Goal: Transaction & Acquisition: Book appointment/travel/reservation

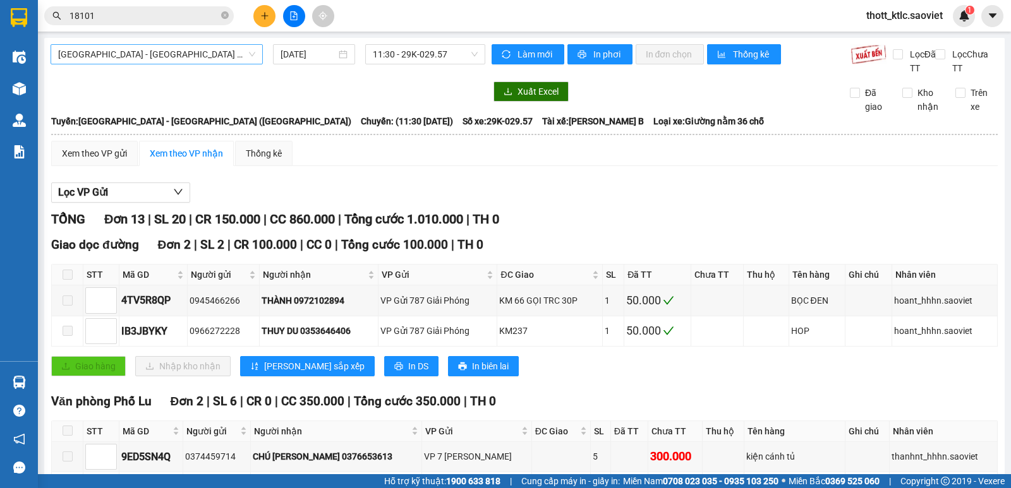
drag, startPoint x: 196, startPoint y: 52, endPoint x: 198, endPoint y: 61, distance: 9.0
click at [198, 54] on span "[GEOGRAPHIC_DATA] - [GEOGRAPHIC_DATA] ([GEOGRAPHIC_DATA])" at bounding box center [156, 54] width 197 height 19
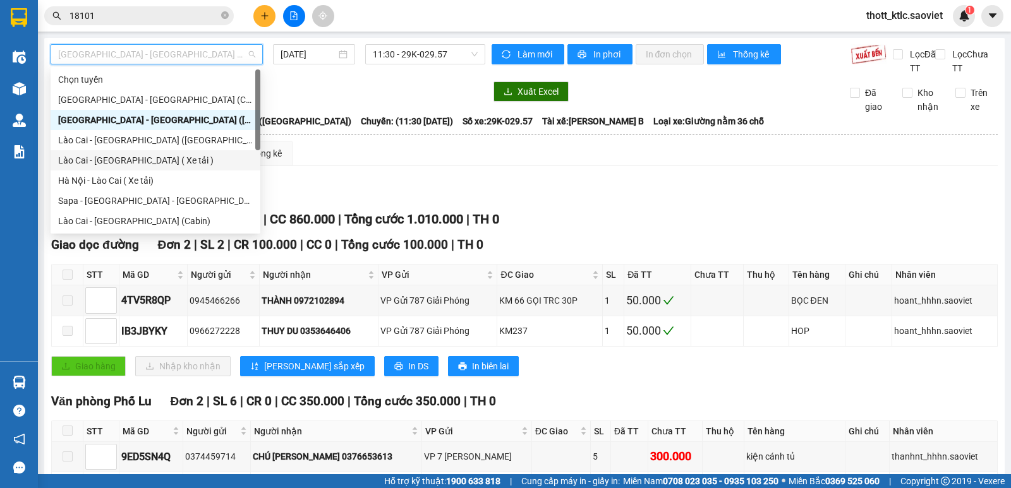
click at [116, 160] on div "Lào Cai - [GEOGRAPHIC_DATA] ( Xe tải )" at bounding box center [155, 160] width 195 height 14
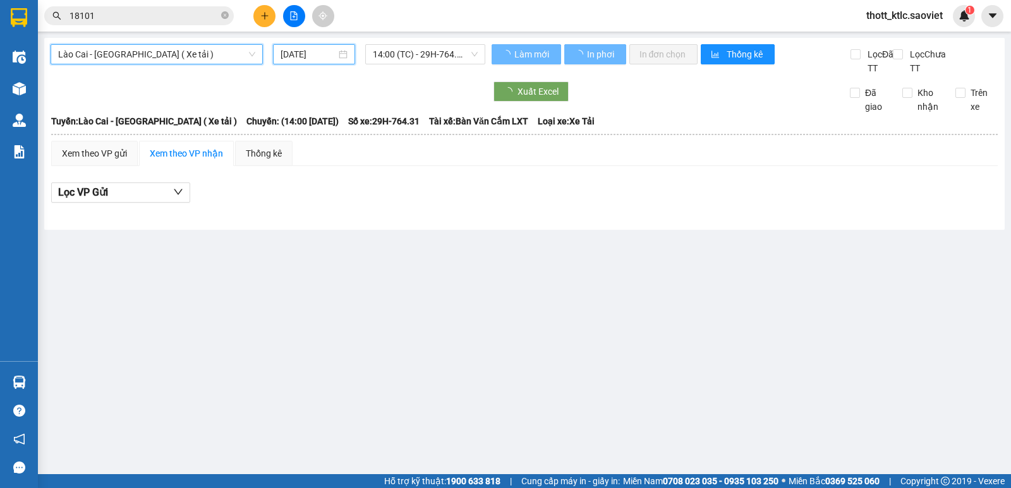
click at [308, 52] on input "[DATE]" at bounding box center [308, 54] width 56 height 14
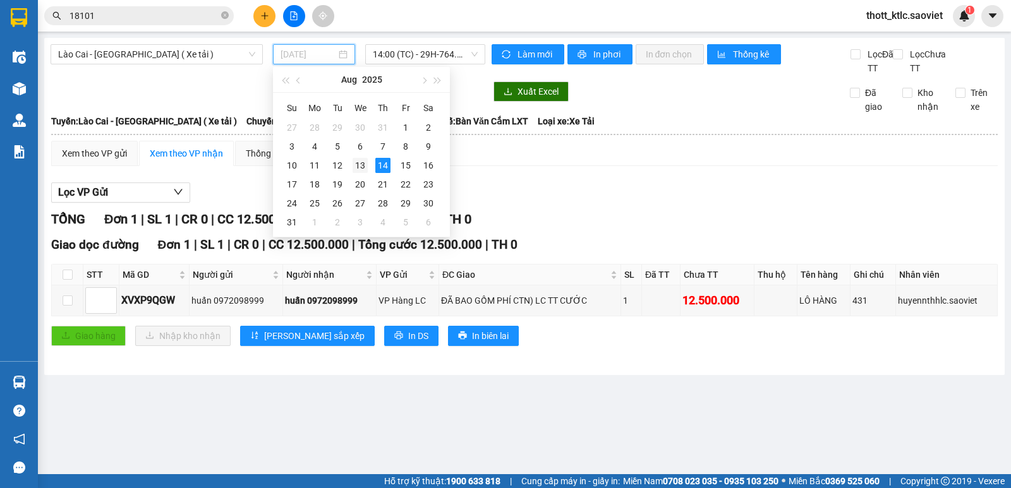
click at [357, 167] on div "13" at bounding box center [359, 165] width 15 height 15
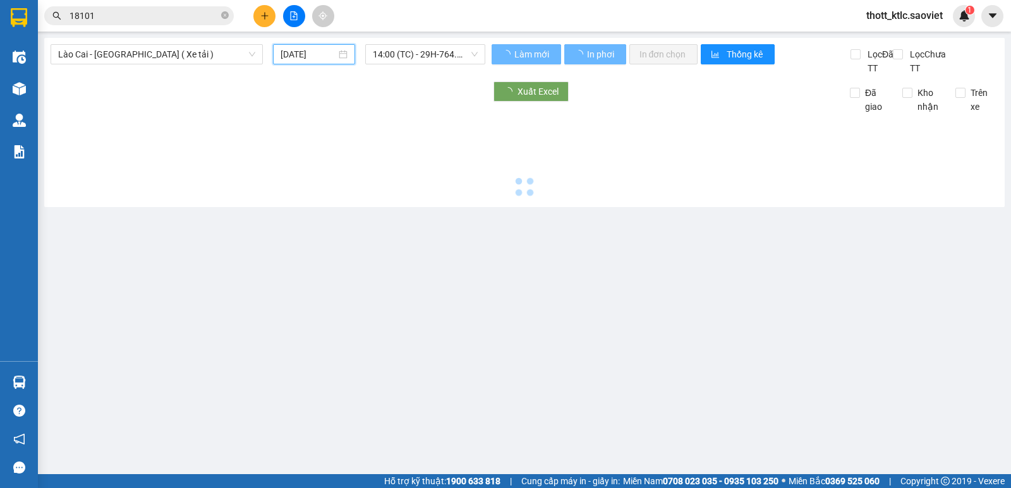
type input "[DATE]"
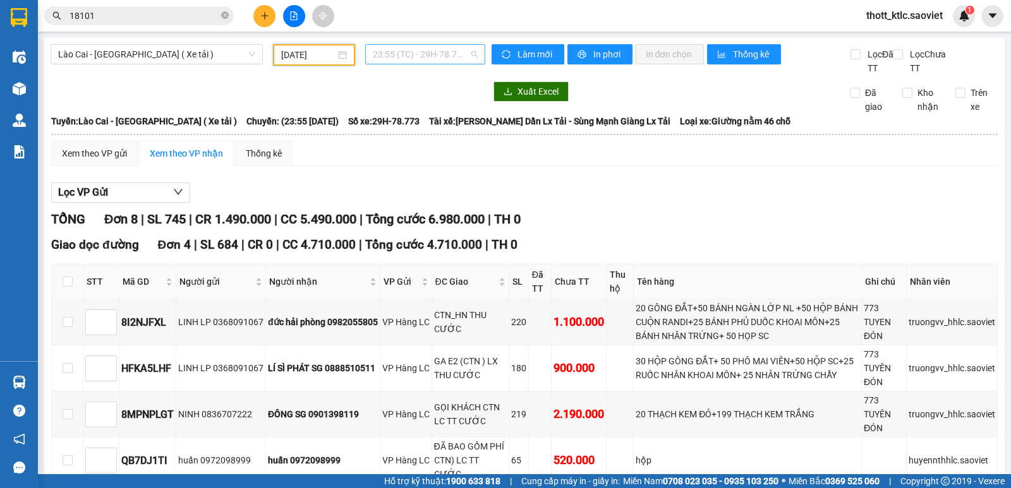
click at [443, 54] on span "23:55 (TC) - 29H-78.773" at bounding box center [425, 54] width 104 height 19
click at [449, 117] on div "23:56 (TC) - 29H-78.777" at bounding box center [418, 120] width 99 height 14
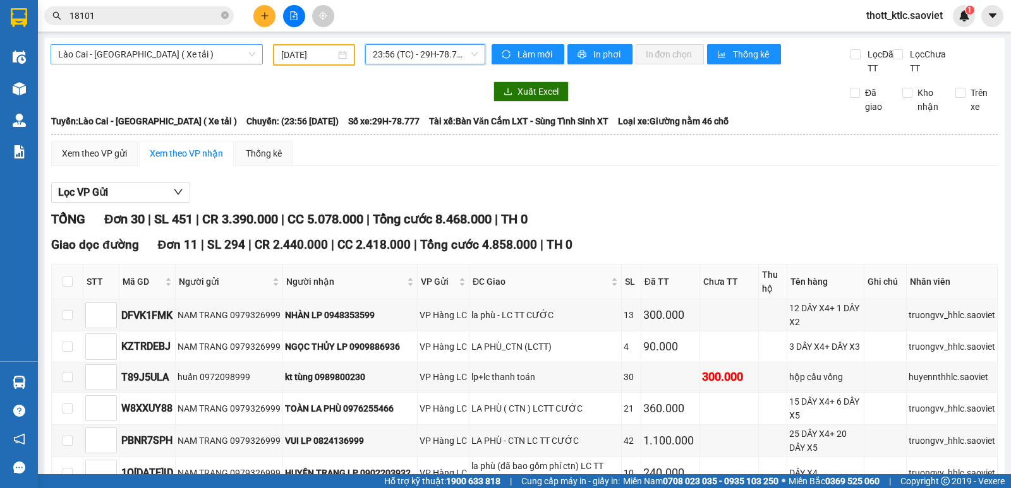
click at [180, 54] on span "Lào Cai - [GEOGRAPHIC_DATA] ( Xe tải )" at bounding box center [156, 54] width 197 height 19
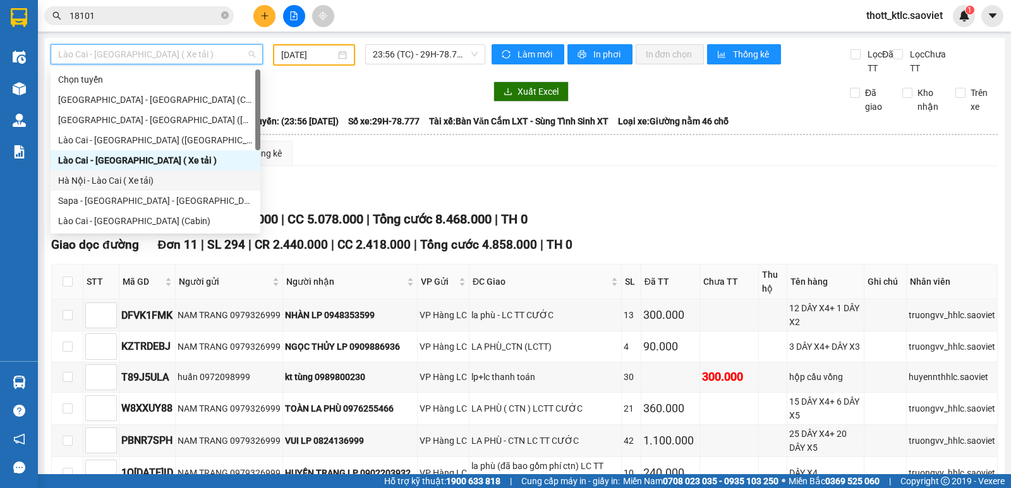
click at [97, 179] on div "Hà Nội - Lào Cai ( Xe tải)" at bounding box center [155, 181] width 195 height 14
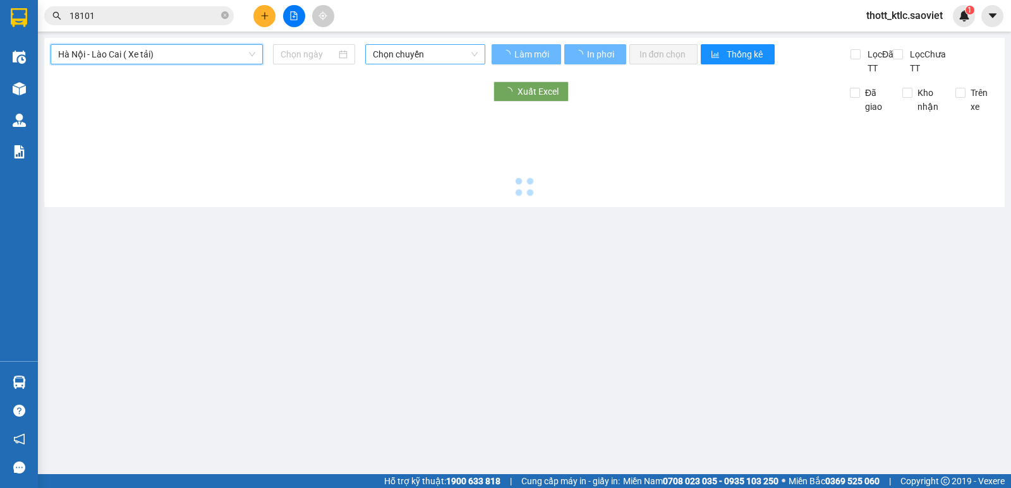
type input "[DATE]"
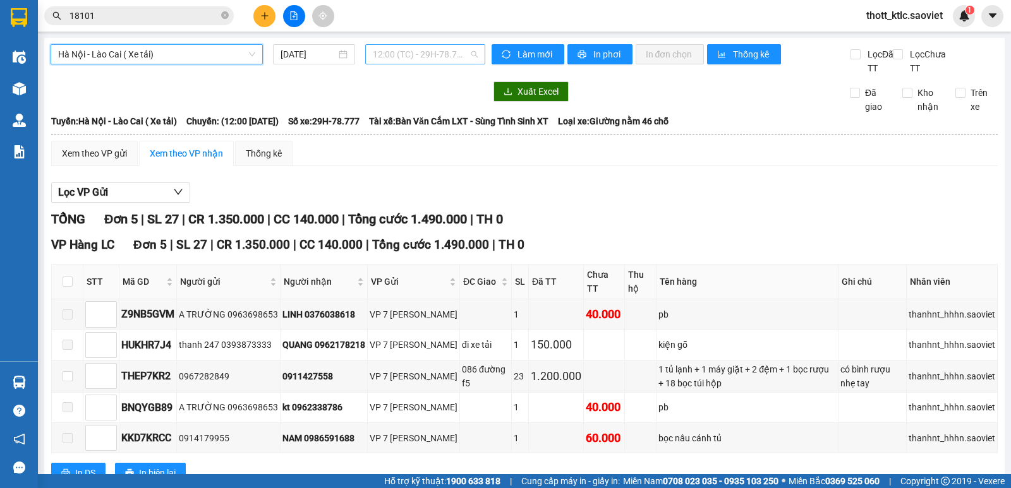
click at [444, 60] on span "12:00 (TC) - 29H-78.777" at bounding box center [425, 54] width 104 height 19
click at [438, 100] on div "12:00 (TC) - 29H-78.777" at bounding box center [418, 100] width 99 height 14
drag, startPoint x: 207, startPoint y: 58, endPoint x: 184, endPoint y: 136, distance: 81.7
click at [208, 58] on span "Hà Nội - Lào Cai ( Xe tải)" at bounding box center [156, 54] width 197 height 19
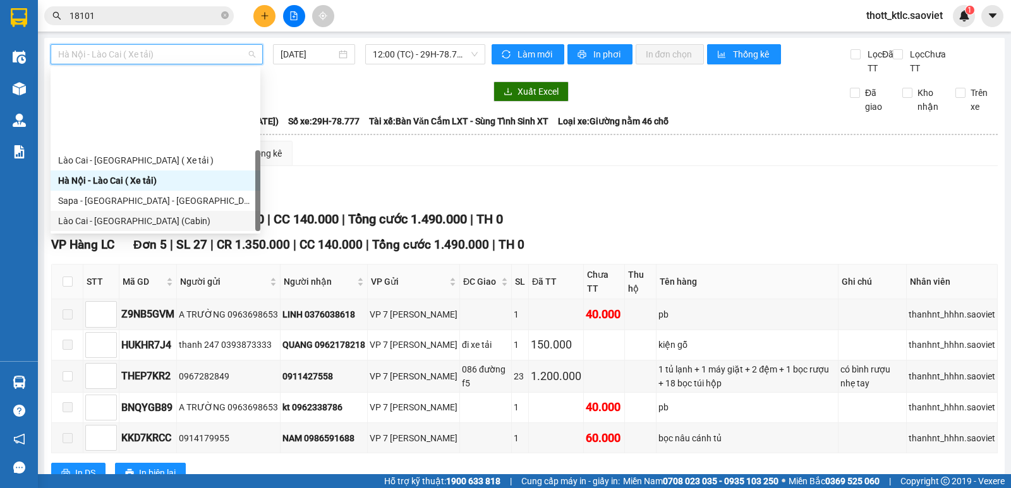
scroll to position [101, 0]
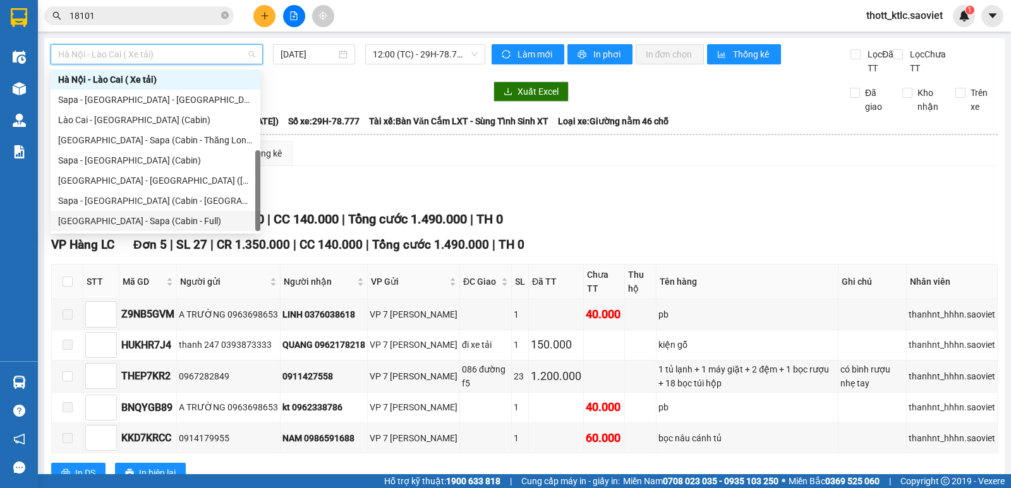
click at [109, 219] on div "[GEOGRAPHIC_DATA] - Sapa (Cabin - Full)" at bounding box center [155, 221] width 195 height 14
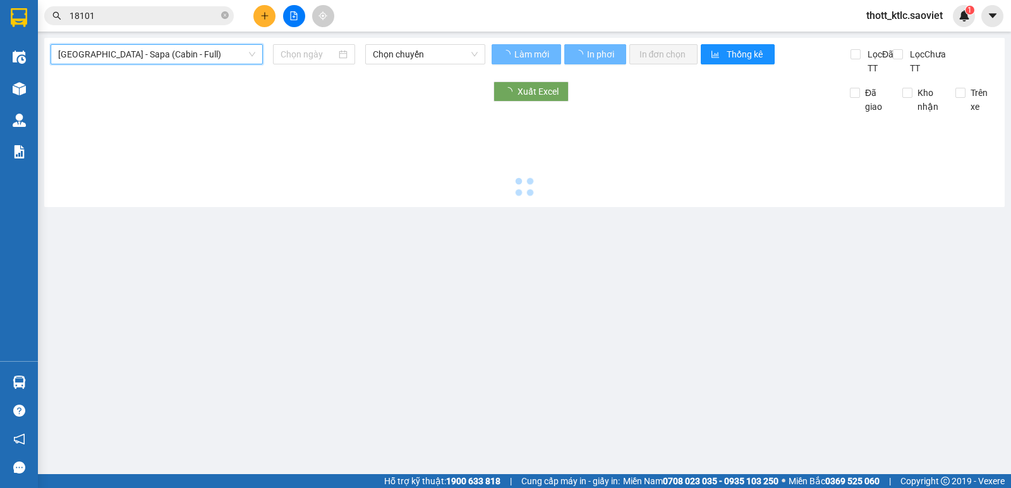
type input "[DATE]"
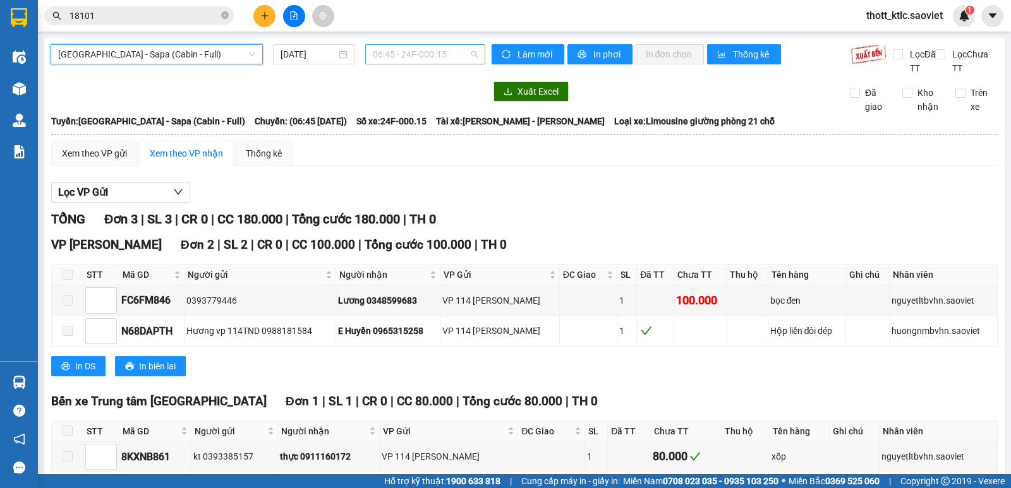
click at [422, 55] on span "06:45 - 24F-000.15" at bounding box center [425, 54] width 104 height 19
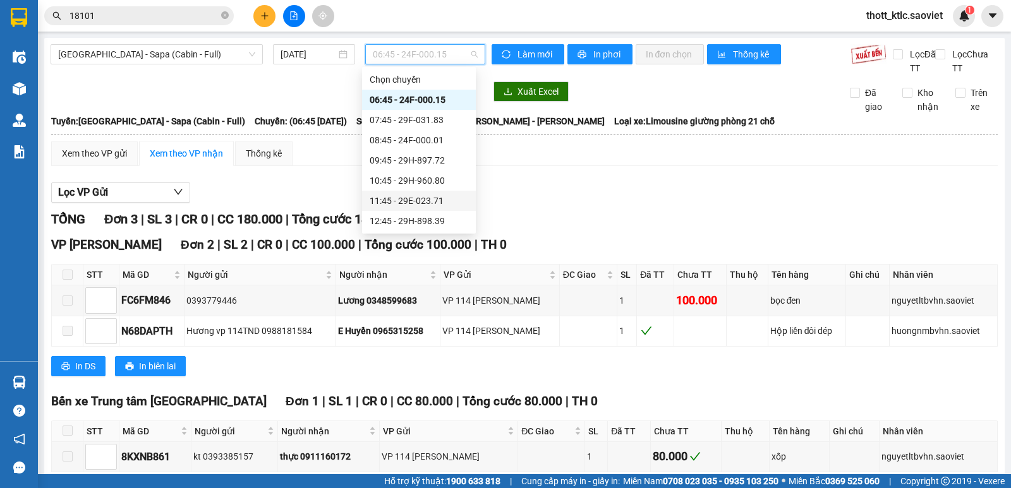
click at [407, 194] on div "11:45 - 29E-023.71" at bounding box center [418, 201] width 99 height 14
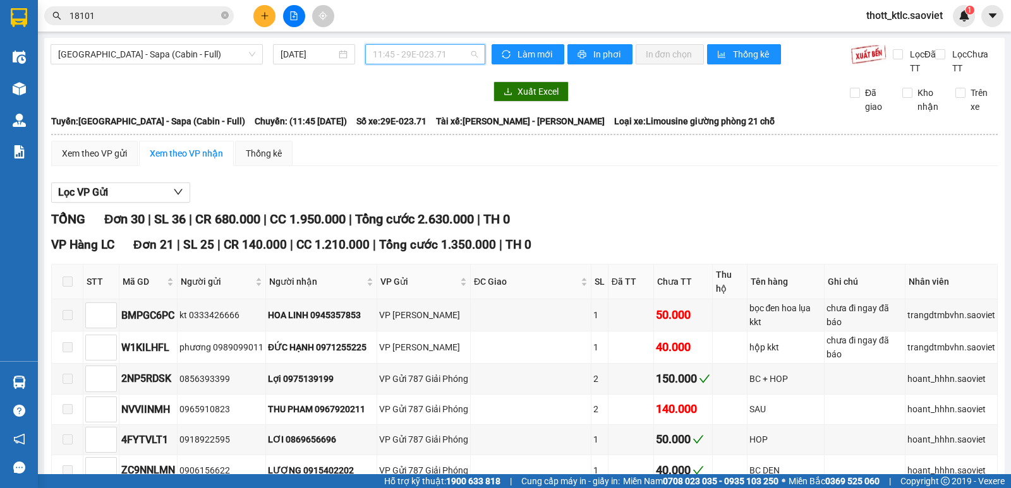
click at [440, 44] on div "11:45 - 29E-023.71" at bounding box center [424, 54] width 119 height 20
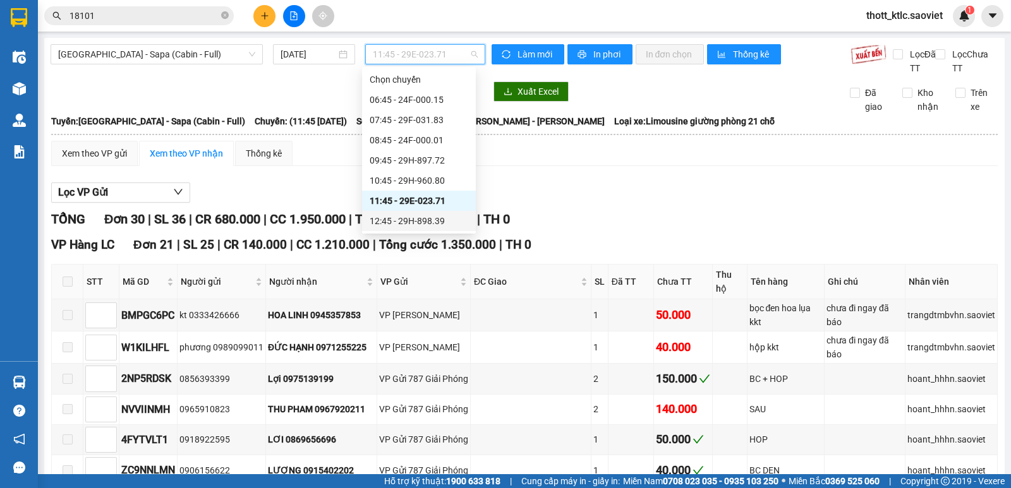
click at [440, 222] on div "12:45 - 29H-898.39" at bounding box center [418, 221] width 99 height 14
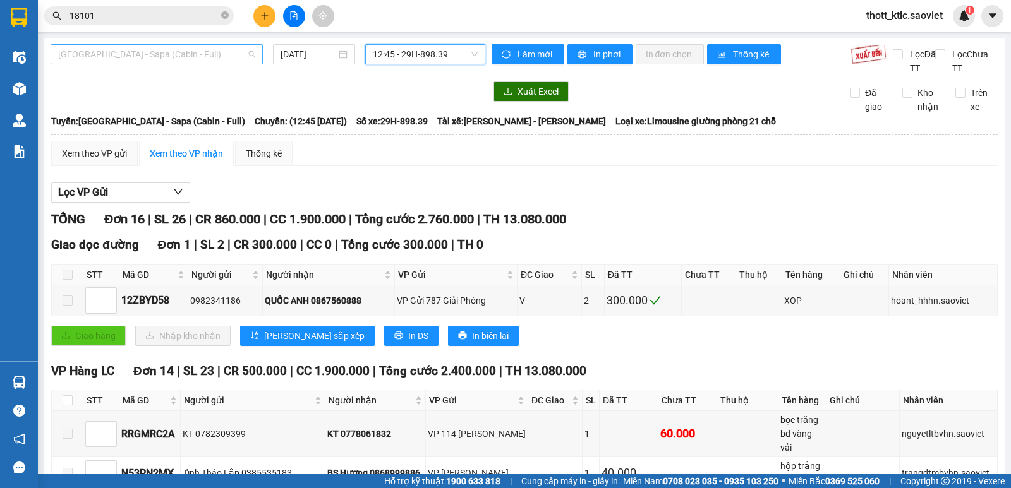
click at [188, 52] on span "[GEOGRAPHIC_DATA] - Sapa (Cabin - Full)" at bounding box center [156, 54] width 197 height 19
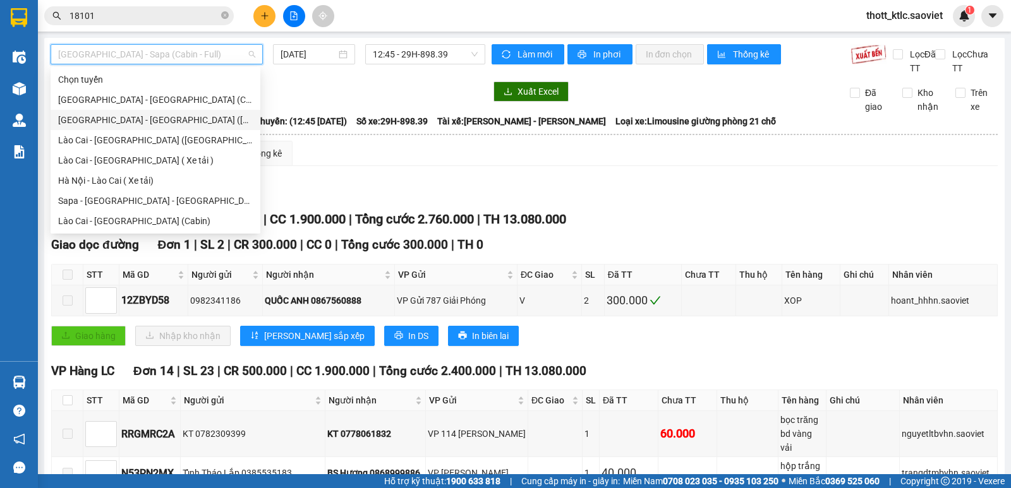
click at [138, 117] on div "[GEOGRAPHIC_DATA] - [GEOGRAPHIC_DATA] ([GEOGRAPHIC_DATA])" at bounding box center [155, 120] width 195 height 14
type input "[DATE]"
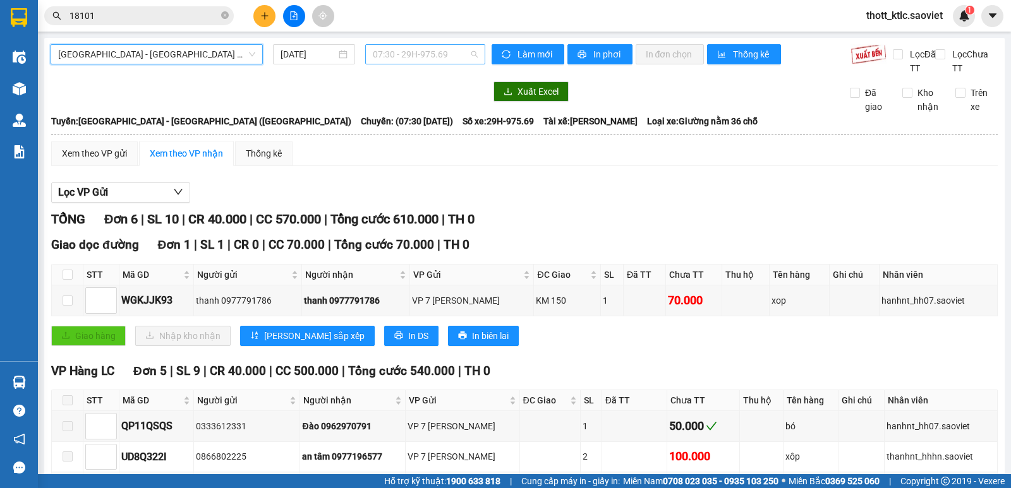
click at [440, 56] on span "07:30 - 29H-975.69" at bounding box center [425, 54] width 104 height 19
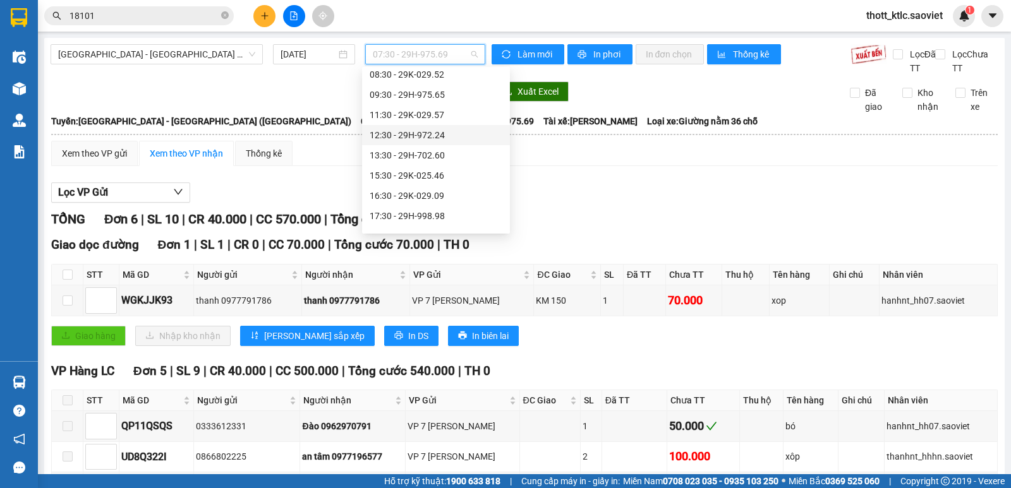
scroll to position [63, 0]
click at [431, 121] on div "12:30 - 29H-972.24" at bounding box center [435, 118] width 133 height 14
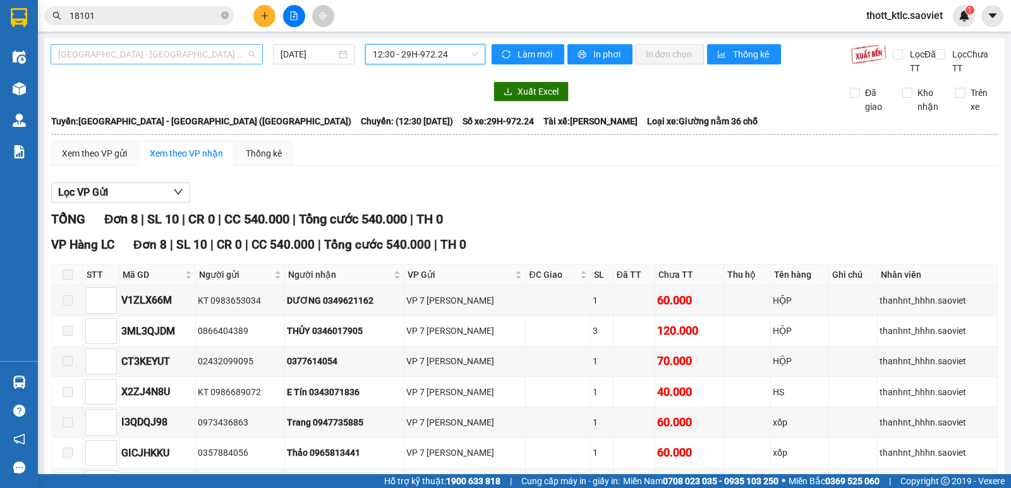
click at [237, 54] on span "[GEOGRAPHIC_DATA] - [GEOGRAPHIC_DATA] ([GEOGRAPHIC_DATA])" at bounding box center [156, 54] width 197 height 19
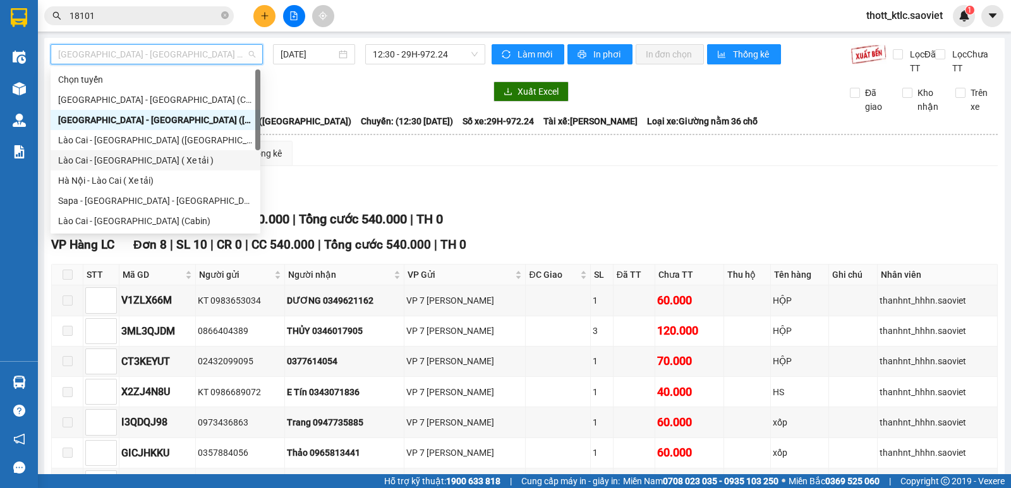
click at [126, 161] on div "Lào Cai - [GEOGRAPHIC_DATA] ( Xe tải )" at bounding box center [155, 160] width 195 height 14
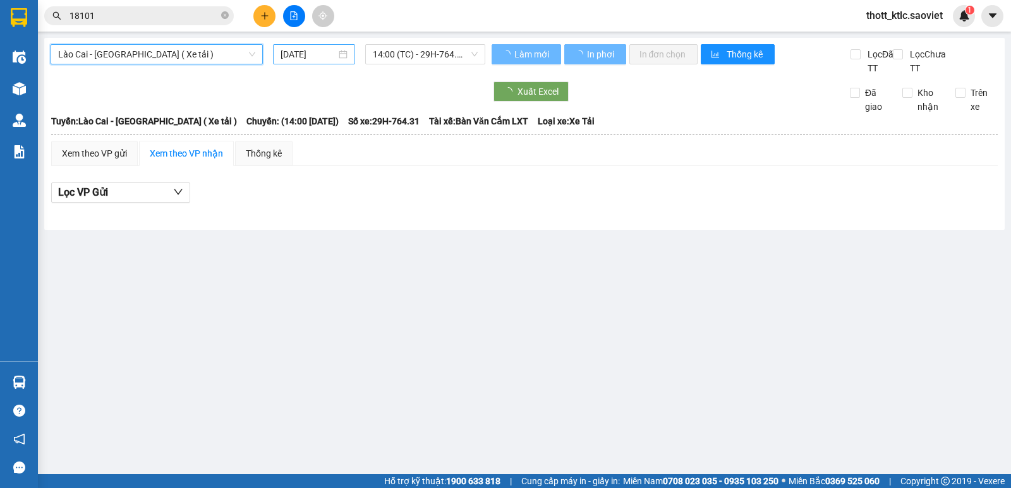
drag, startPoint x: 294, startPoint y: 65, endPoint x: 303, endPoint y: 63, distance: 8.6
click at [298, 64] on div "Lào Cai - [GEOGRAPHIC_DATA] ( Xe tải ) [GEOGRAPHIC_DATA] - [GEOGRAPHIC_DATA] ( …" at bounding box center [268, 59] width 435 height 31
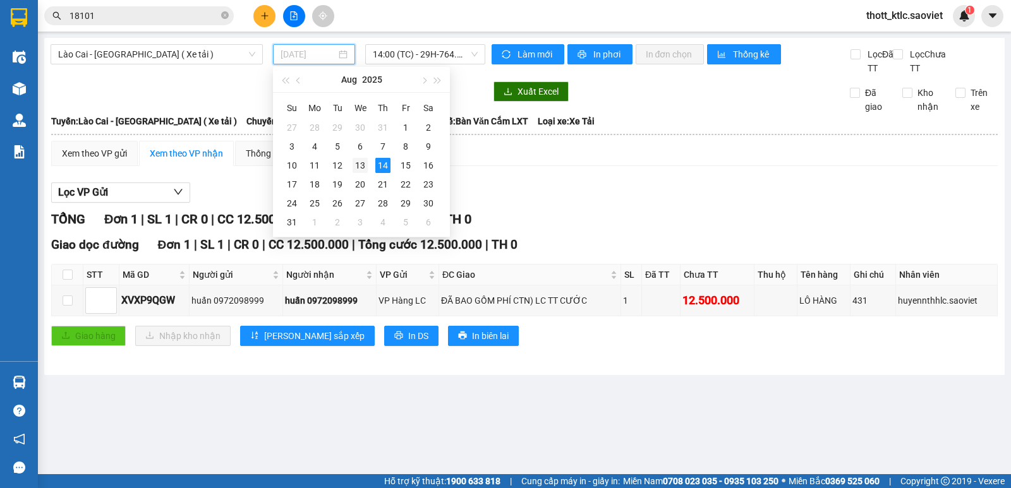
click at [352, 165] on div "13" at bounding box center [359, 165] width 15 height 15
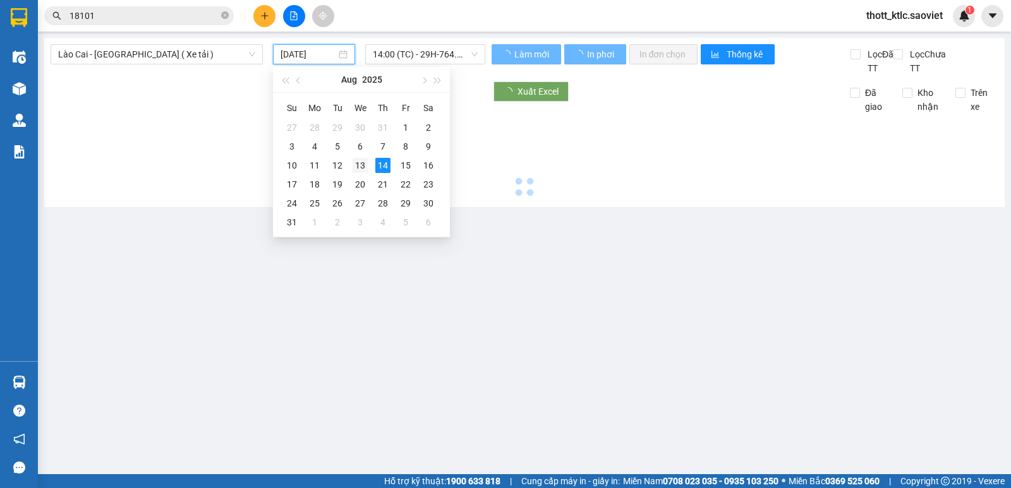
type input "[DATE]"
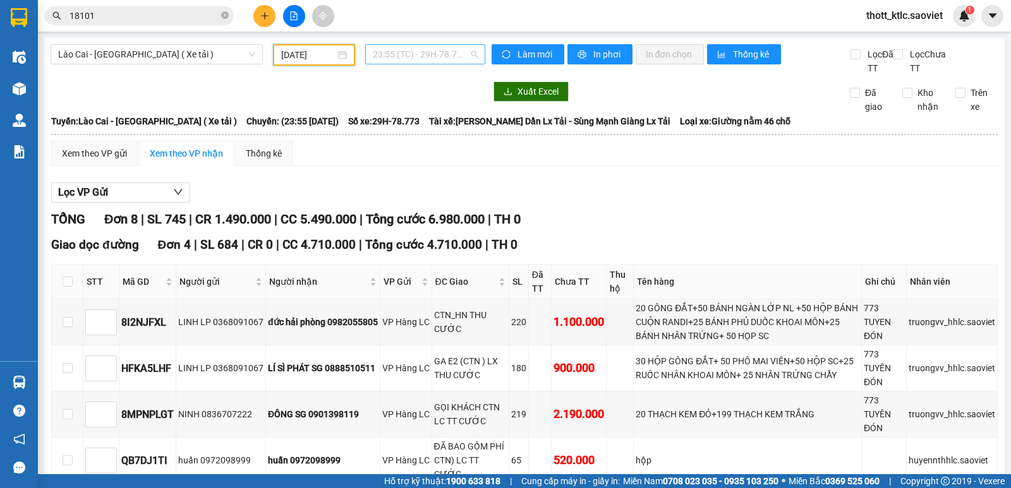
click at [450, 51] on span "23:55 (TC) - 29H-78.773" at bounding box center [425, 54] width 104 height 19
click at [448, 120] on div "23:56 (TC) - 29H-78.777" at bounding box center [418, 120] width 99 height 14
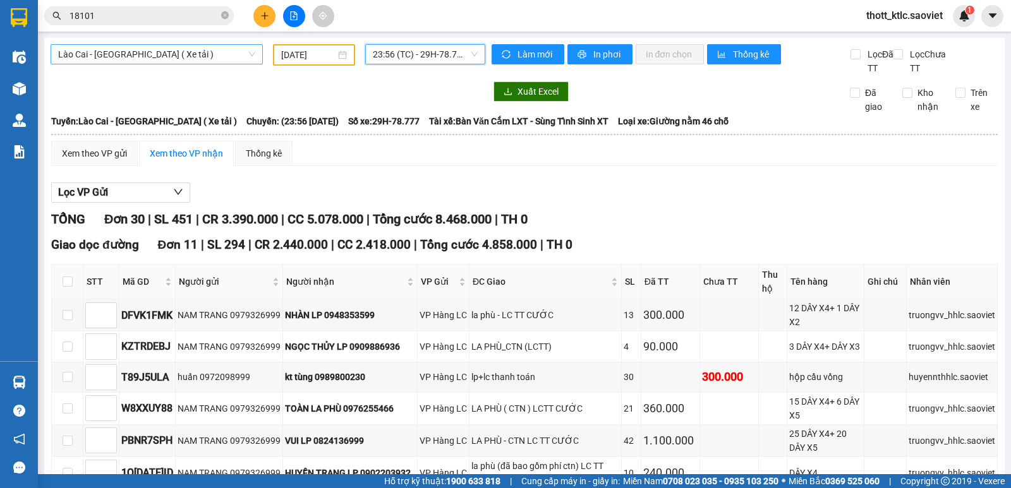
click at [103, 56] on span "Lào Cai - [GEOGRAPHIC_DATA] ( Xe tải )" at bounding box center [156, 54] width 197 height 19
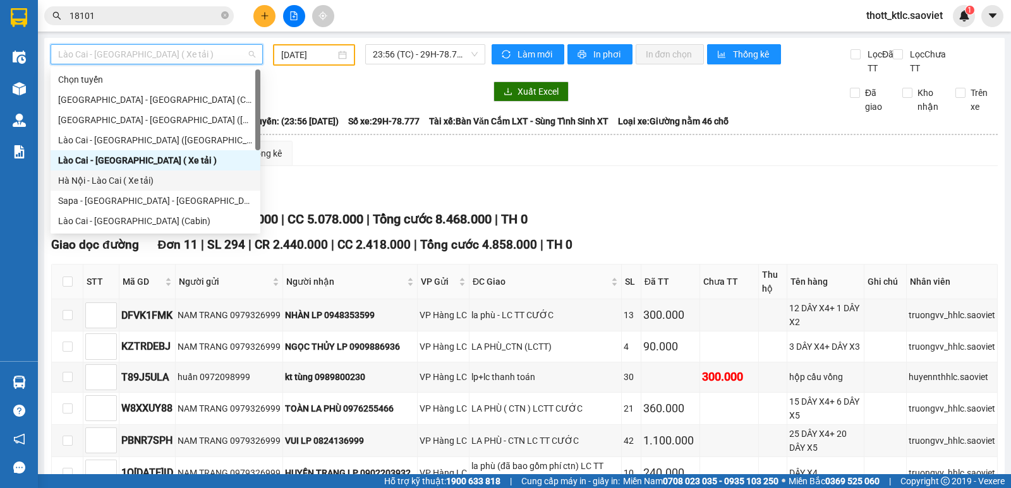
scroll to position [63, 0]
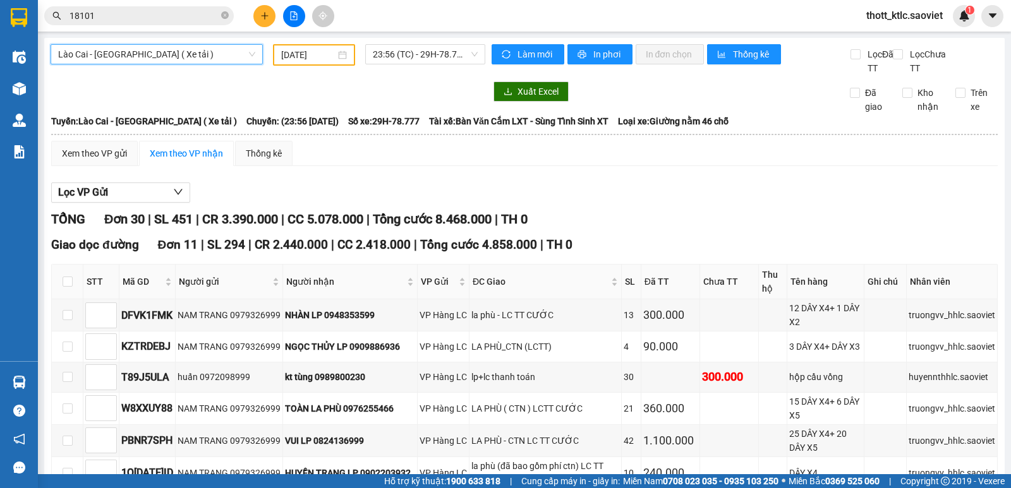
click at [141, 61] on span "Lào Cai - [GEOGRAPHIC_DATA] ( Xe tải )" at bounding box center [156, 54] width 197 height 19
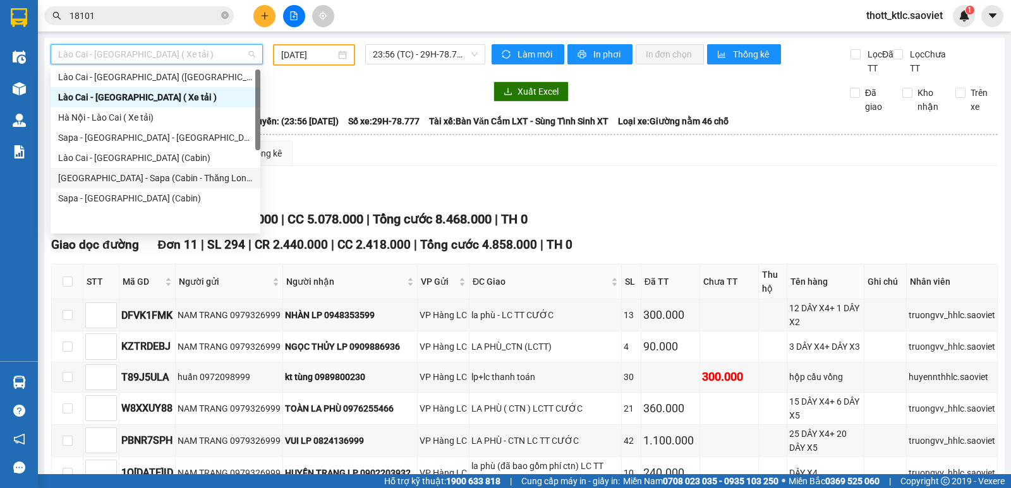
scroll to position [0, 0]
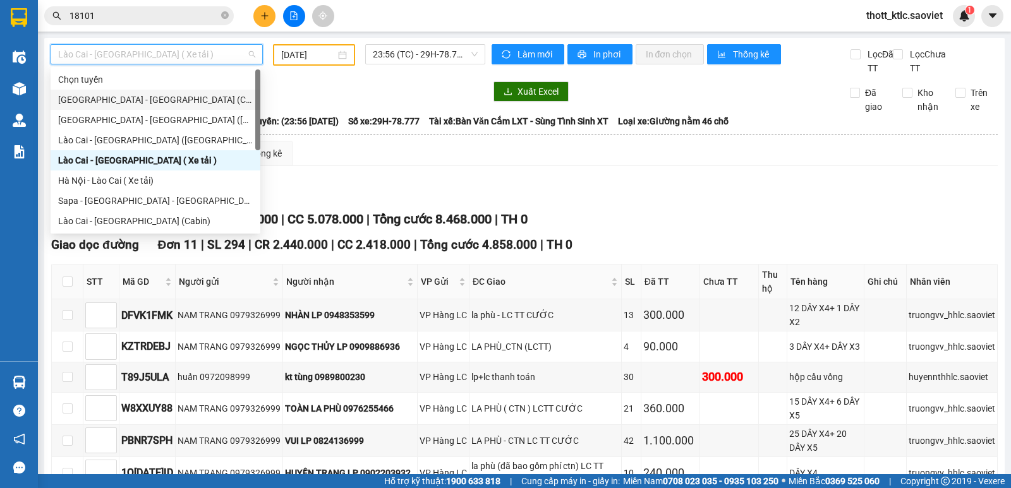
click at [143, 95] on div "[GEOGRAPHIC_DATA] - [GEOGRAPHIC_DATA] (Cabin)" at bounding box center [155, 100] width 195 height 14
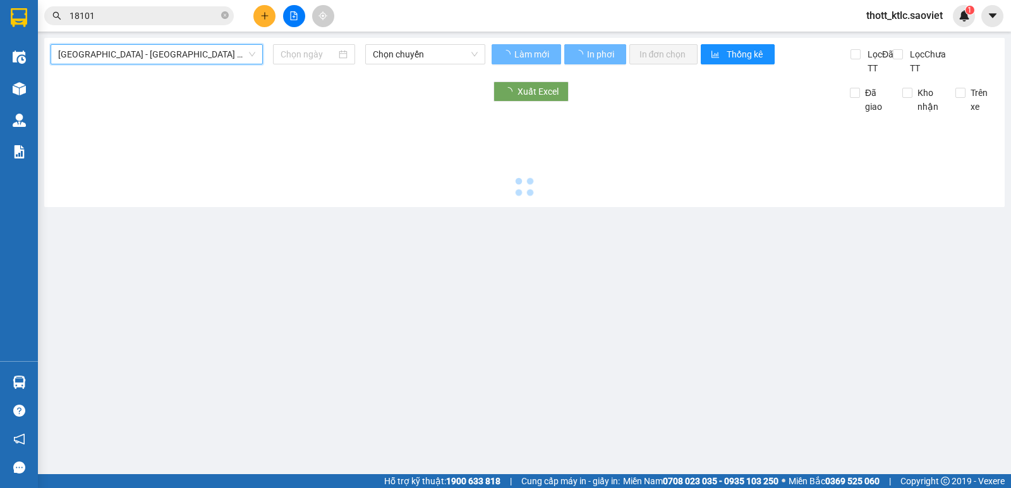
type input "[DATE]"
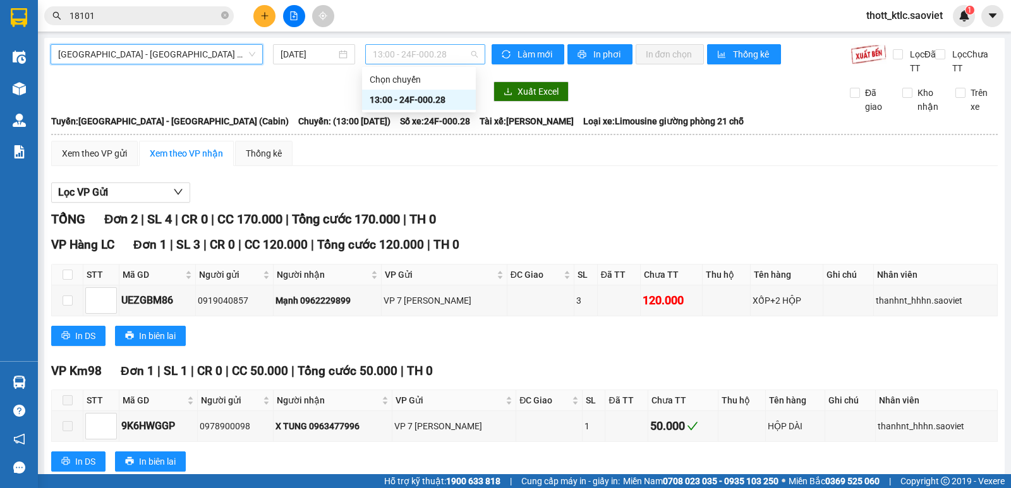
click at [420, 52] on span "13:00 - 24F-000.28" at bounding box center [425, 54] width 104 height 19
click at [424, 95] on div "13:00 - 24F-000.28" at bounding box center [418, 100] width 99 height 14
click at [200, 46] on span "[GEOGRAPHIC_DATA] - [GEOGRAPHIC_DATA] (Cabin)" at bounding box center [156, 54] width 197 height 19
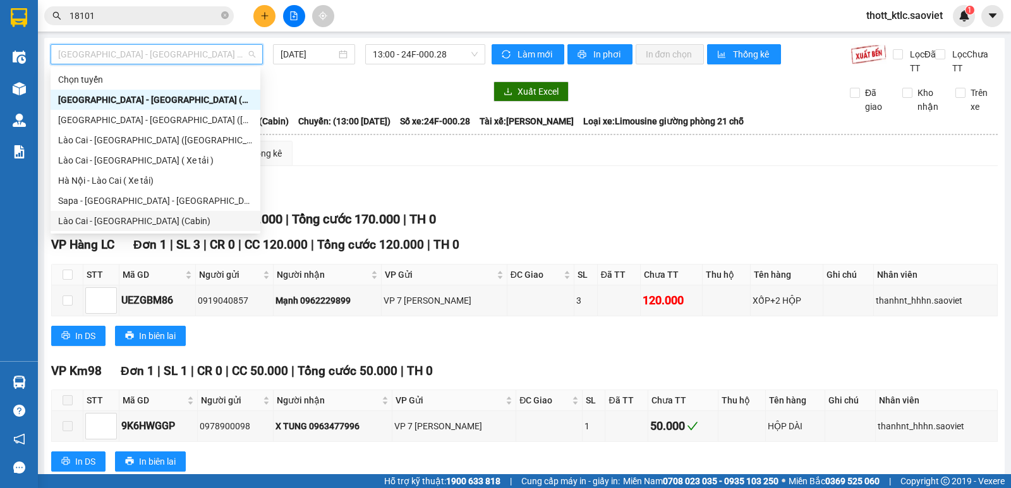
drag, startPoint x: 113, startPoint y: 157, endPoint x: 106, endPoint y: 220, distance: 63.5
click at [106, 220] on div "Chọn tuyến [GEOGRAPHIC_DATA] - [GEOGRAPHIC_DATA] ([GEOGRAPHIC_DATA]) [GEOGRAPHI…" at bounding box center [156, 170] width 210 height 202
click at [106, 220] on div "Lào Cai - [GEOGRAPHIC_DATA] (Cabin)" at bounding box center [155, 221] width 195 height 14
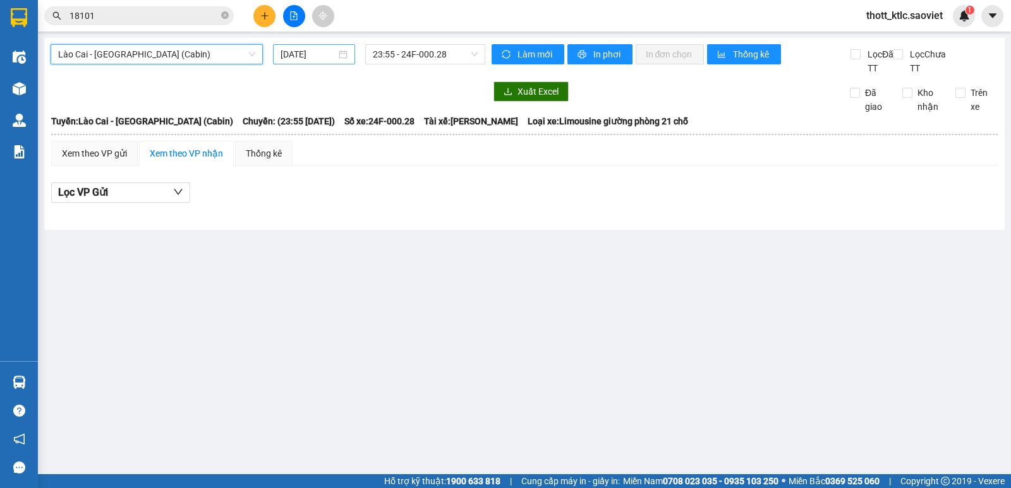
click at [333, 58] on input "[DATE]" at bounding box center [308, 54] width 56 height 14
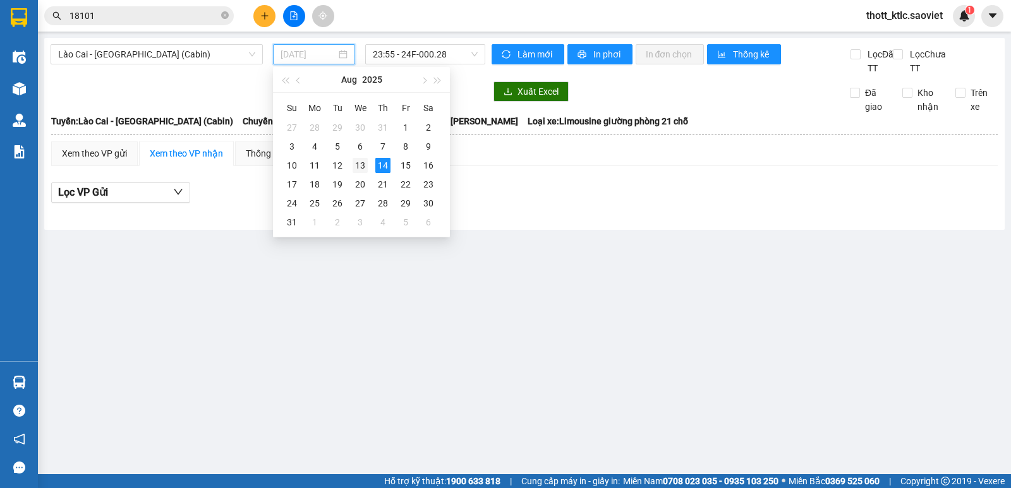
click at [361, 169] on div "13" at bounding box center [359, 165] width 15 height 15
type input "[DATE]"
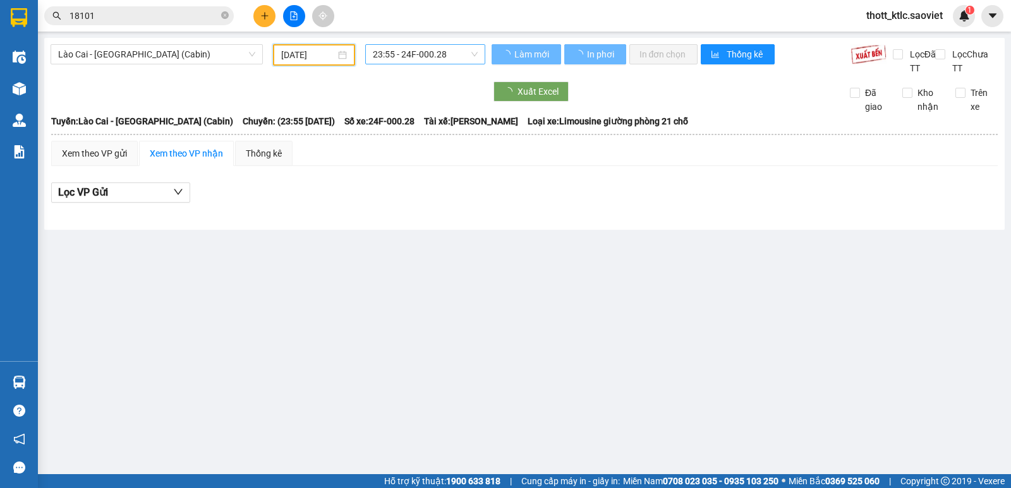
click at [440, 51] on span "23:55 - 24F-000.28" at bounding box center [425, 54] width 104 height 19
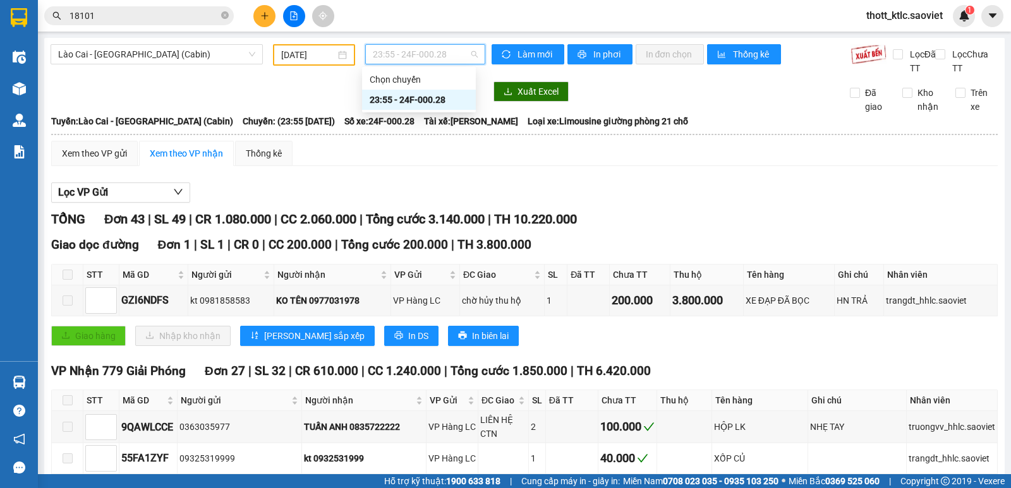
click at [429, 106] on div "23:55 - 24F-000.28" at bounding box center [418, 100] width 99 height 14
click at [207, 57] on span "Lào Cai - [GEOGRAPHIC_DATA] (Cabin)" at bounding box center [156, 54] width 197 height 19
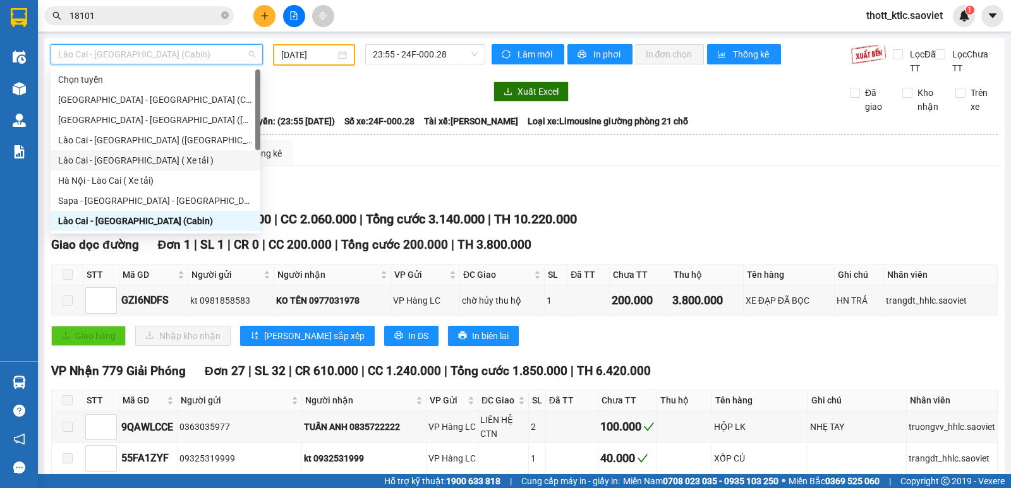
scroll to position [101, 0]
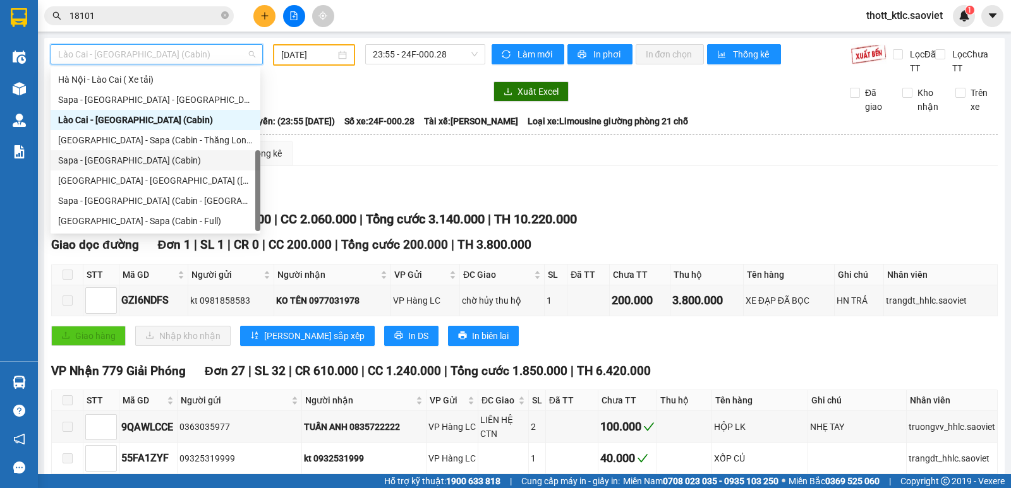
click at [98, 156] on div "Sapa - [GEOGRAPHIC_DATA] (Cabin)" at bounding box center [155, 160] width 195 height 14
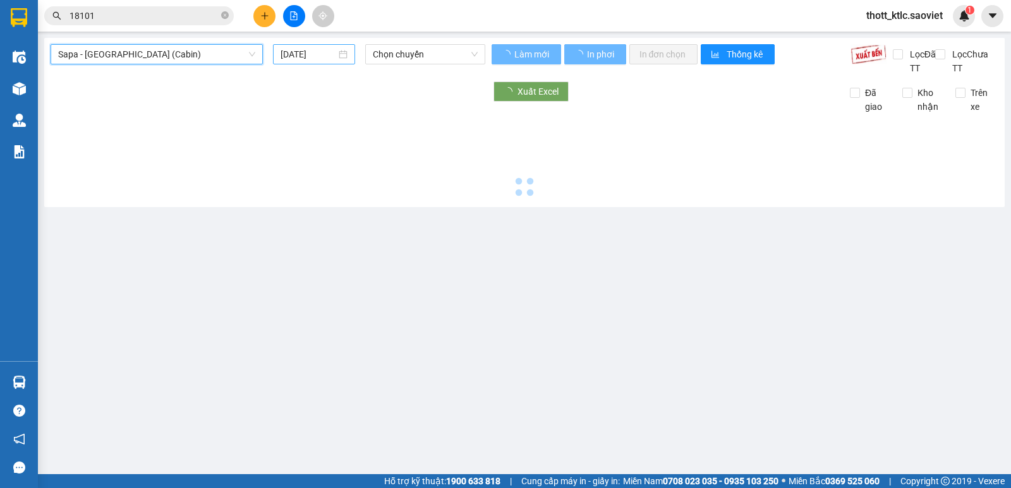
click at [315, 56] on input "[DATE]" at bounding box center [308, 54] width 56 height 14
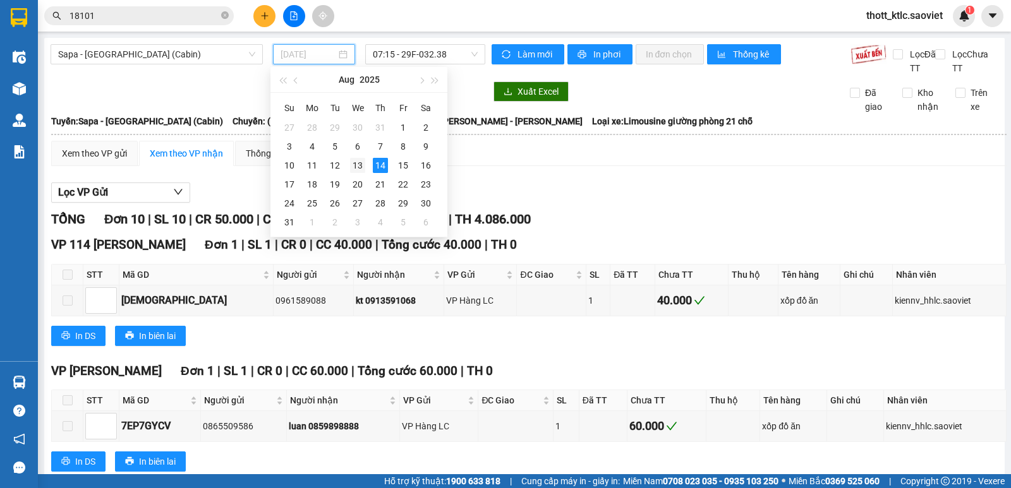
click at [356, 170] on div "13" at bounding box center [357, 165] width 15 height 15
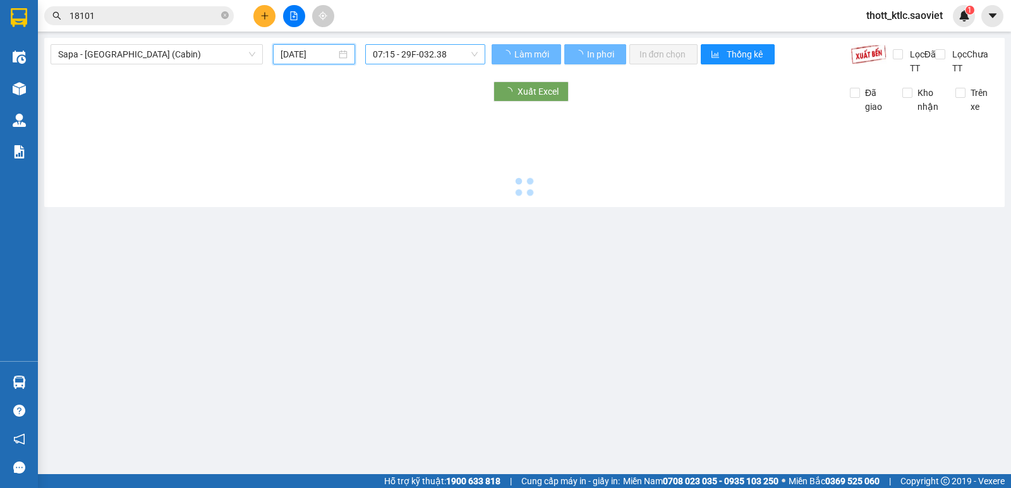
type input "[DATE]"
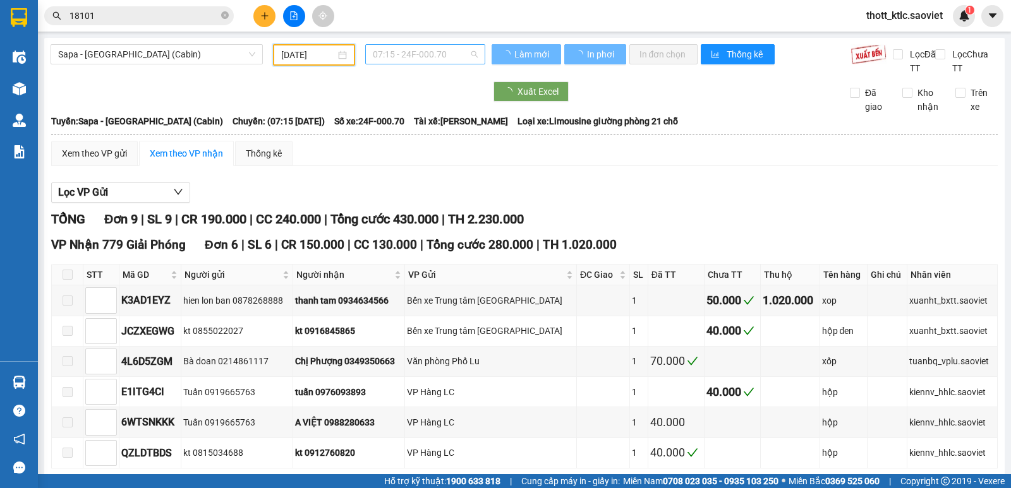
click at [443, 57] on span "07:15 - 24F-000.70" at bounding box center [425, 54] width 104 height 19
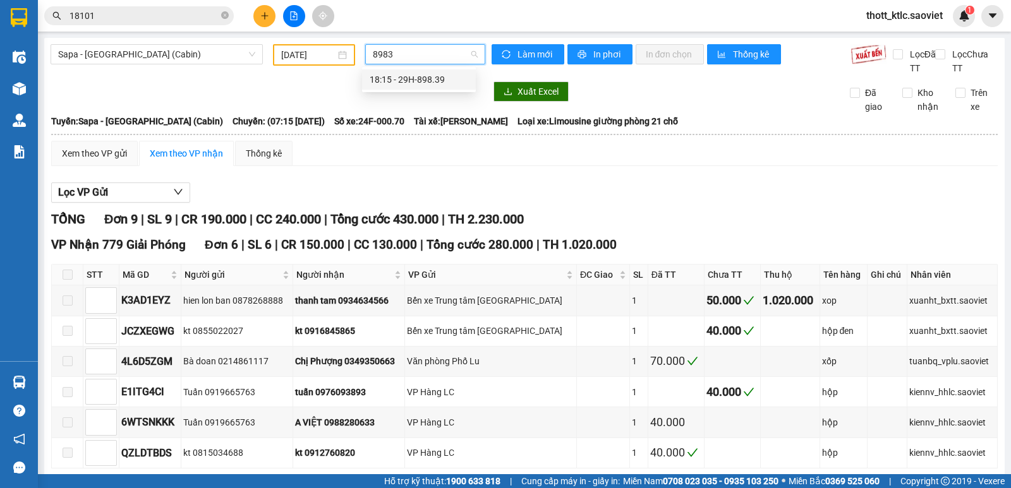
type input "89839"
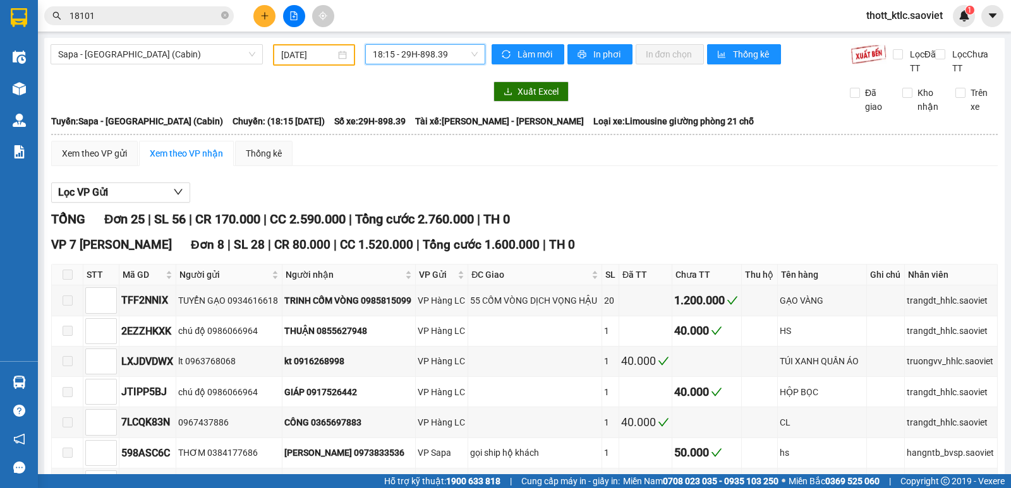
click at [431, 52] on span "18:15 - 29H-898.39" at bounding box center [425, 54] width 104 height 19
type input "02371"
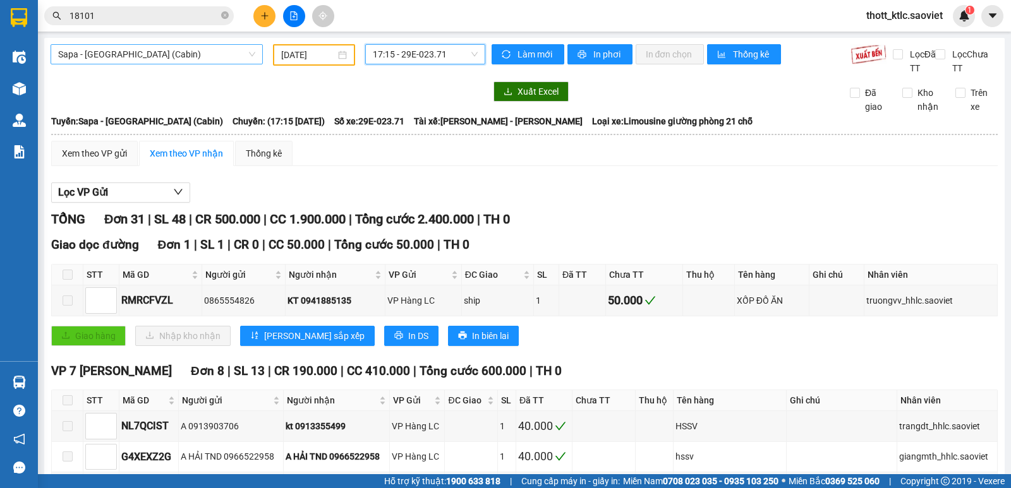
click at [188, 57] on span "Sapa - [GEOGRAPHIC_DATA] (Cabin)" at bounding box center [156, 54] width 197 height 19
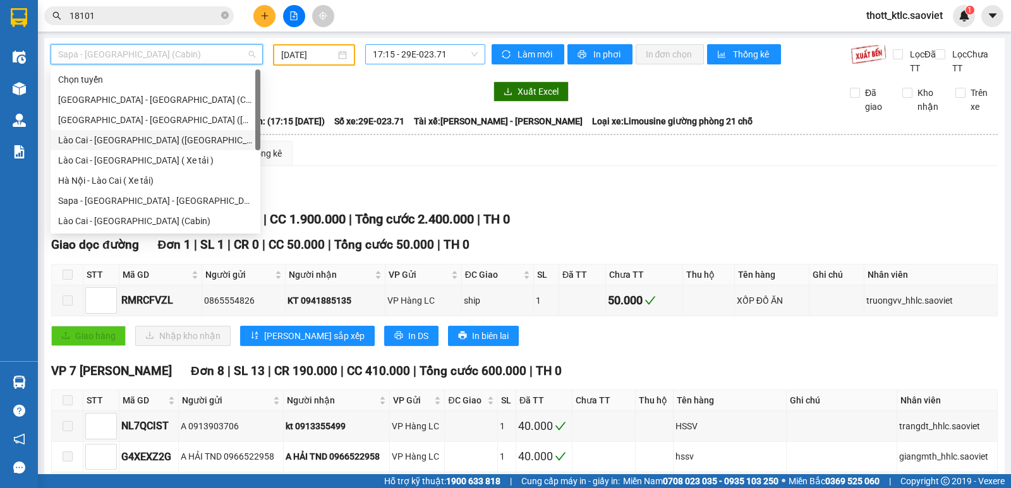
click at [81, 145] on div "Lào Cai - [GEOGRAPHIC_DATA] ([GEOGRAPHIC_DATA])" at bounding box center [155, 140] width 195 height 14
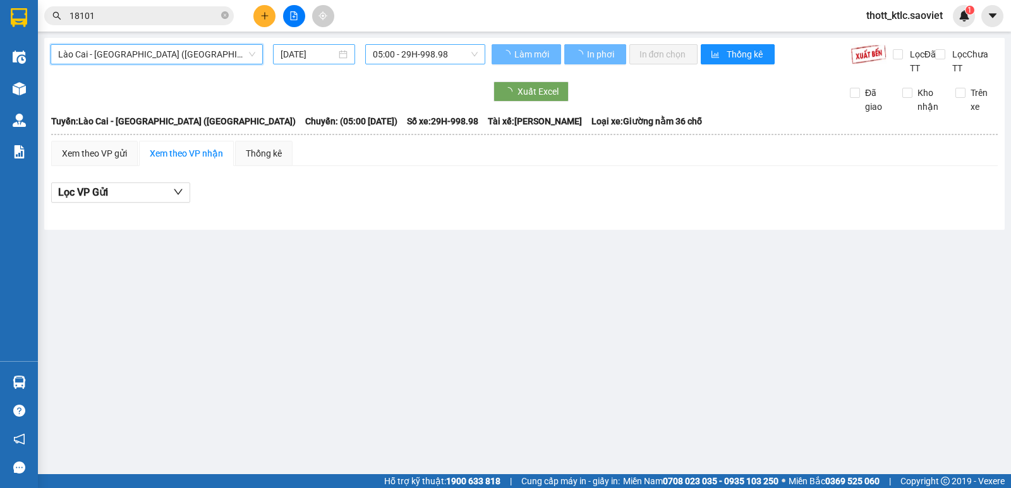
click at [327, 59] on input "[DATE]" at bounding box center [308, 54] width 56 height 14
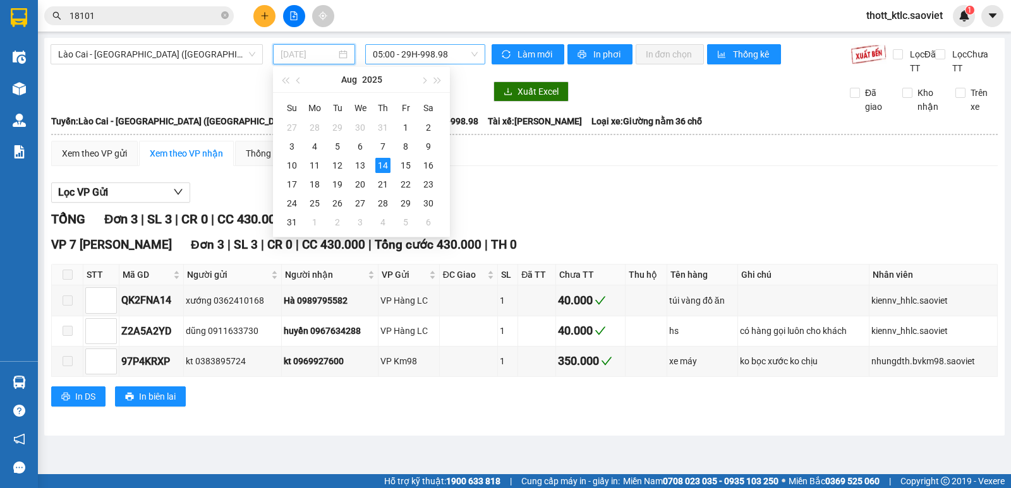
drag, startPoint x: 358, startPoint y: 165, endPoint x: 418, endPoint y: 78, distance: 105.8
click at [357, 165] on div "13" at bounding box center [359, 165] width 15 height 15
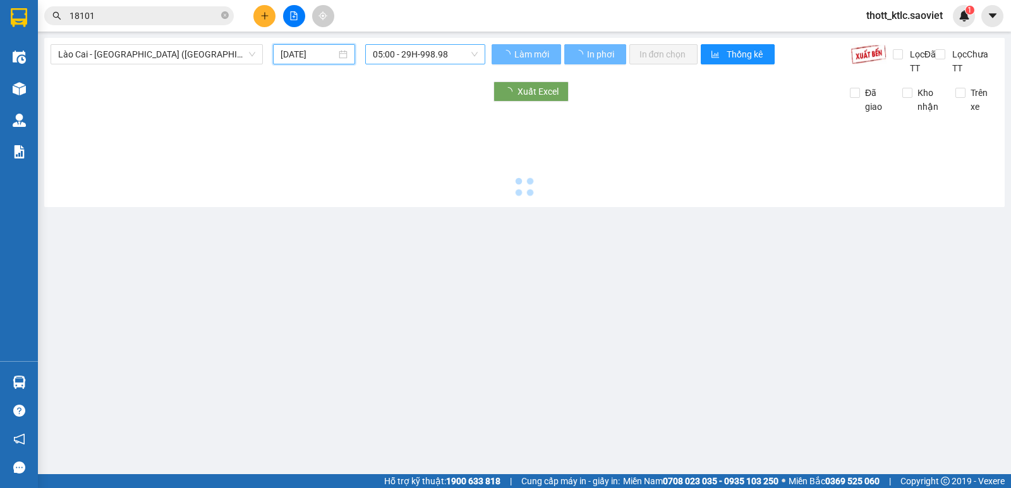
type input "[DATE]"
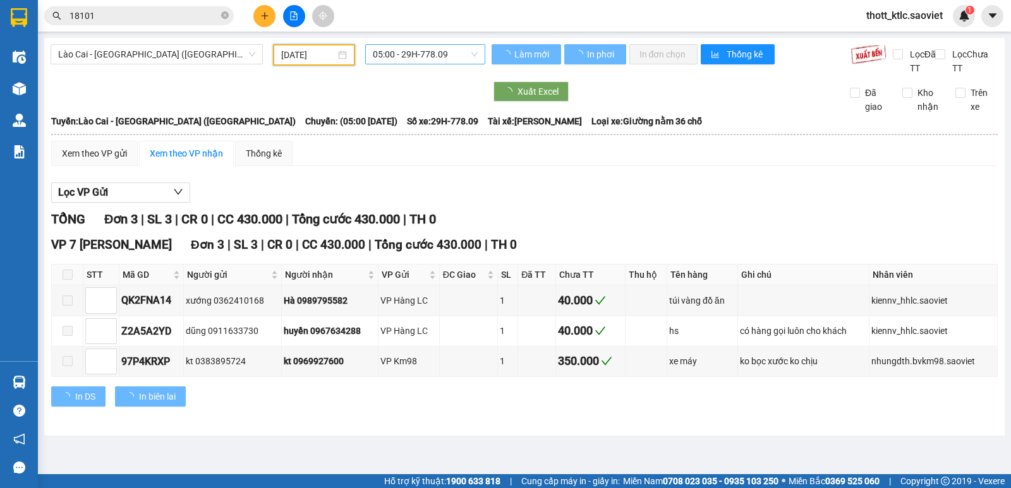
click at [440, 53] on span "05:00 - 29H-778.09" at bounding box center [425, 54] width 104 height 19
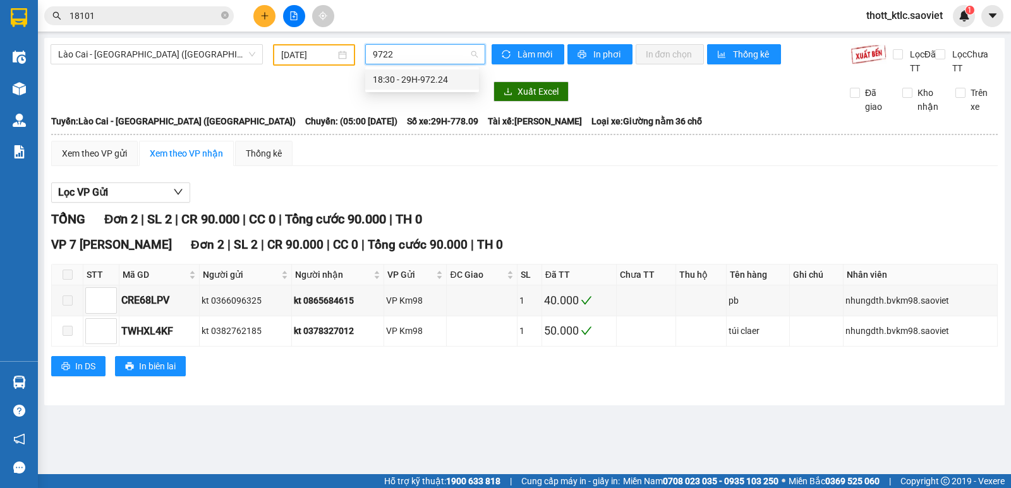
type input "97224"
